Goal: Information Seeking & Learning: Learn about a topic

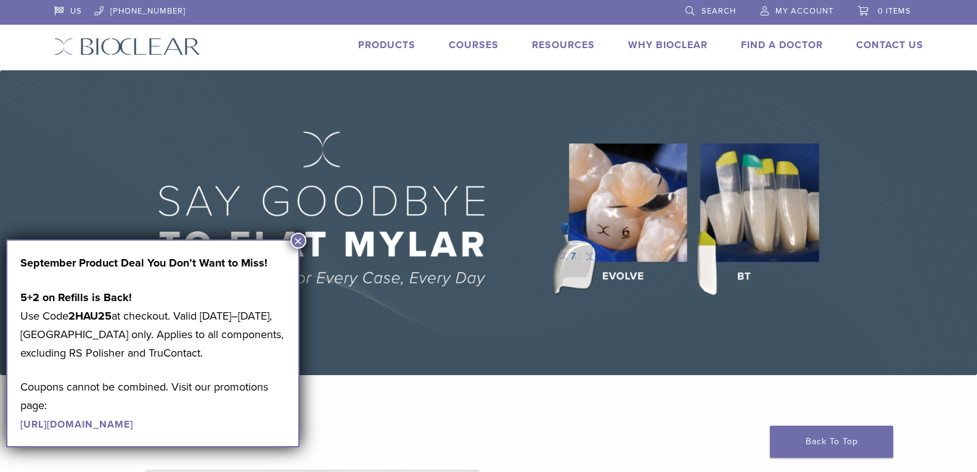
click at [297, 237] on button "×" at bounding box center [298, 240] width 16 height 16
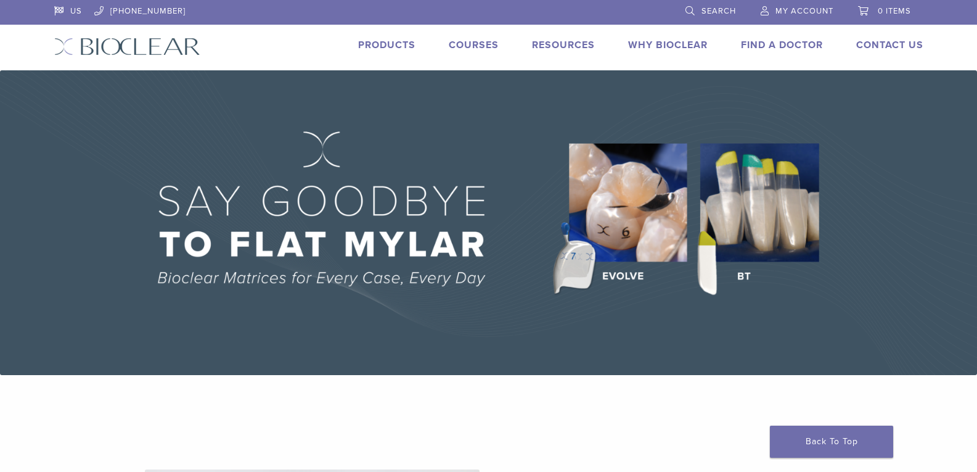
click at [694, 46] on link "Why Bioclear" at bounding box center [668, 45] width 80 height 12
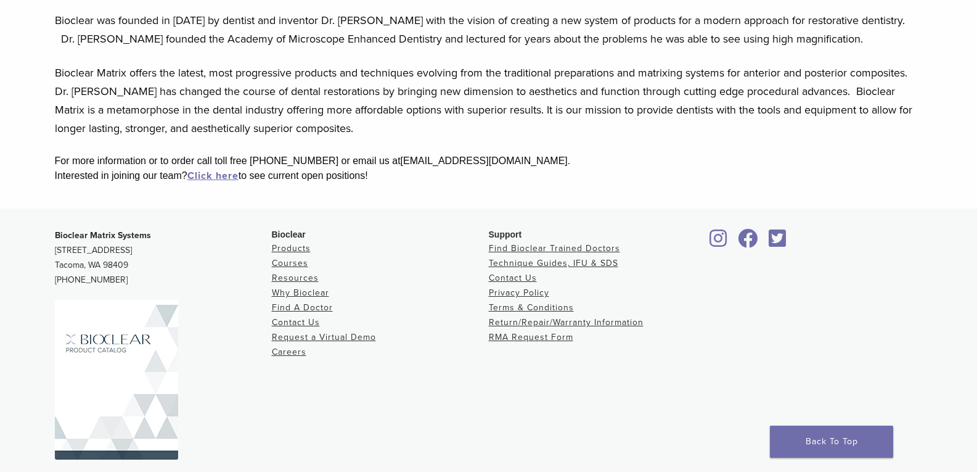
scroll to position [271, 0]
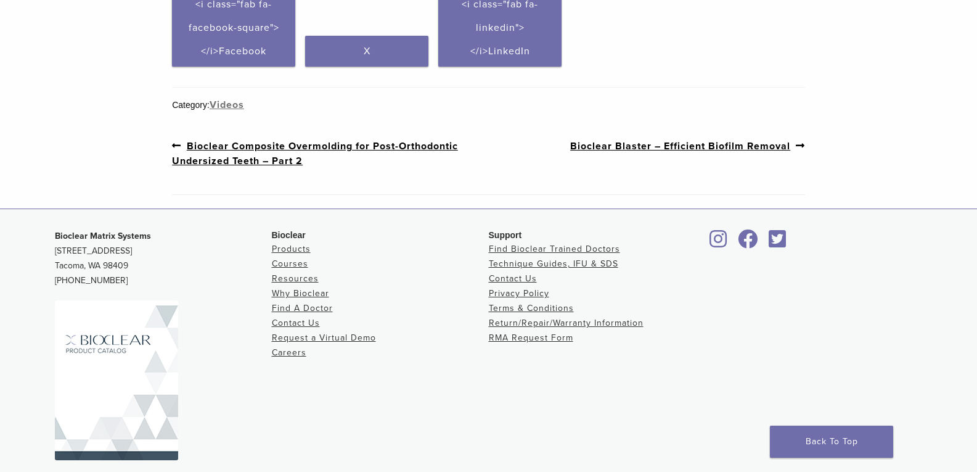
scroll to position [617, 0]
